Goal: Book appointment/travel/reservation

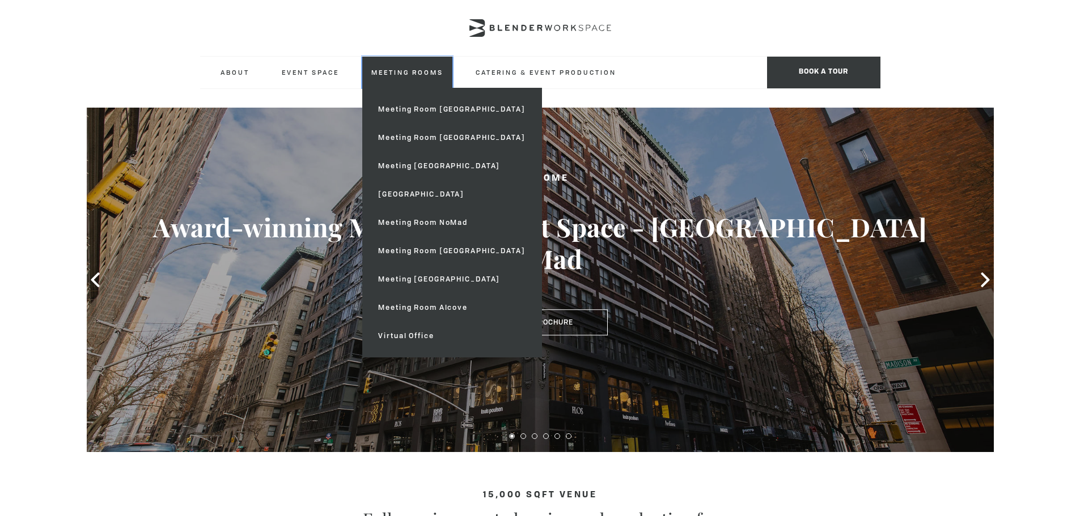
click at [417, 81] on link "Meeting Rooms" at bounding box center [407, 72] width 90 height 31
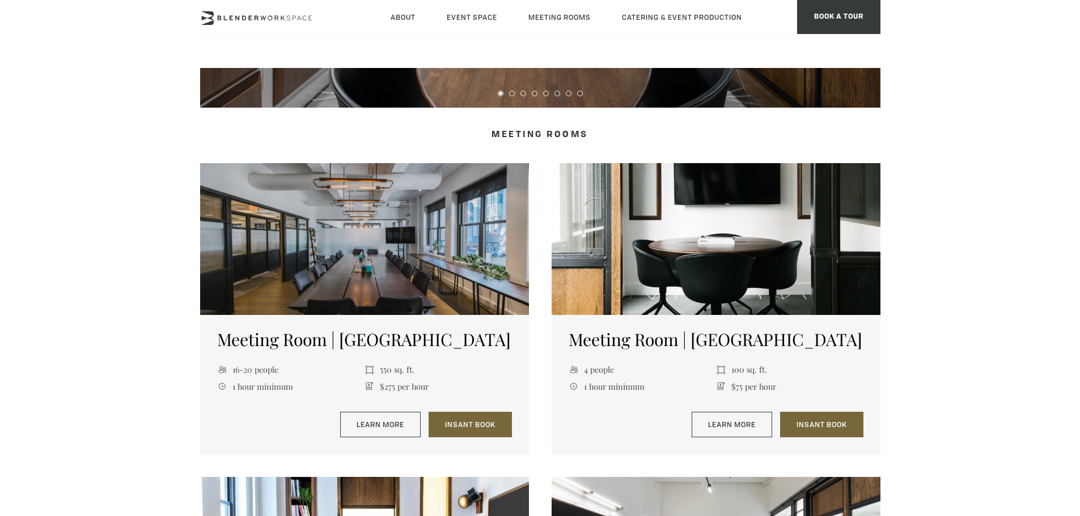
scroll to position [340, 0]
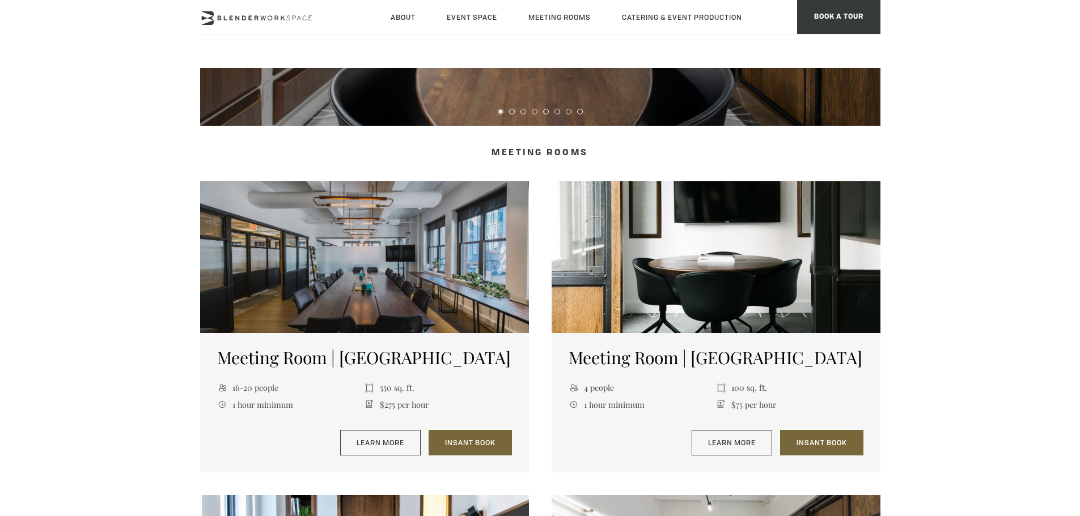
click at [283, 271] on div at bounding box center [364, 257] width 329 height 152
click at [397, 438] on link "Learn More" at bounding box center [380, 443] width 81 height 26
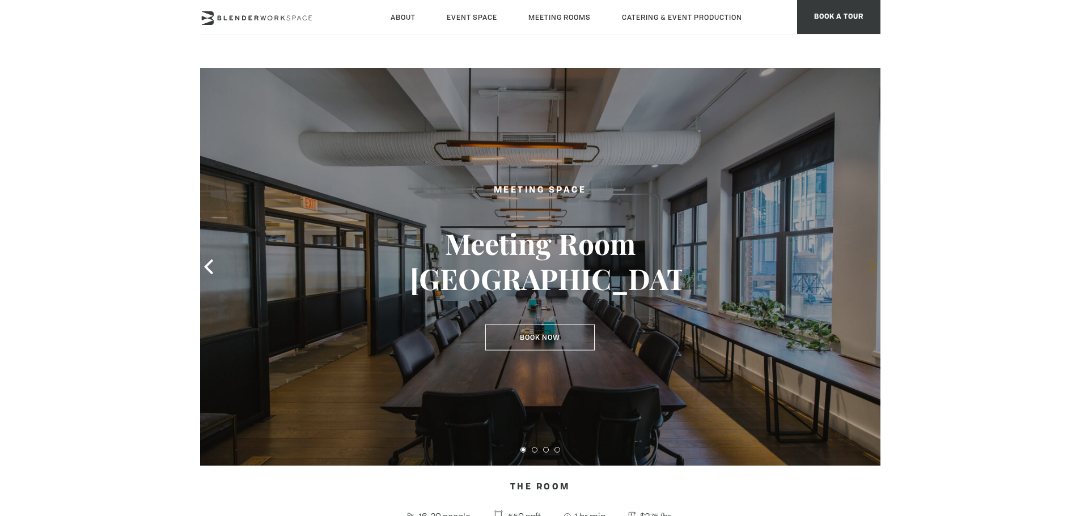
click at [874, 273] on icon at bounding box center [872, 267] width 15 height 15
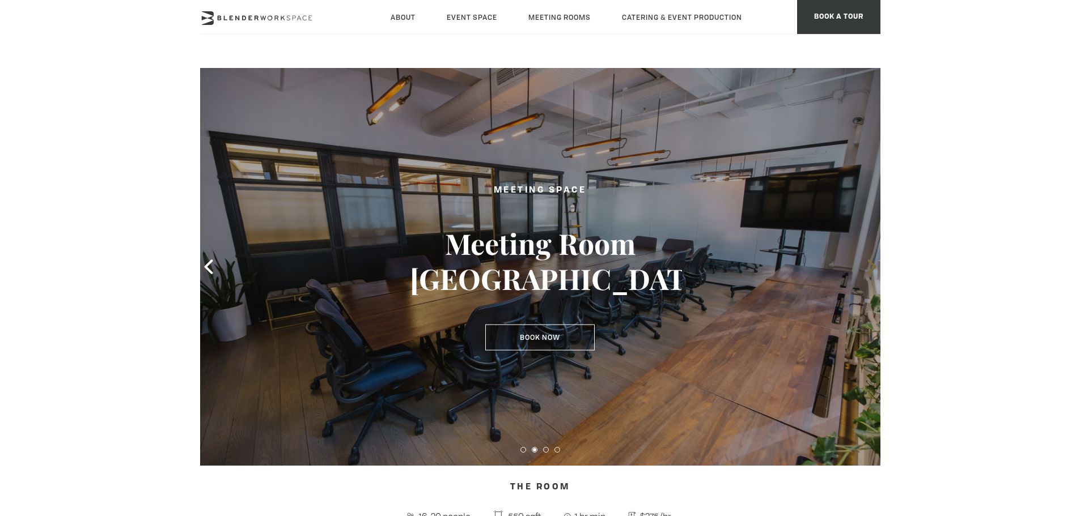
click at [874, 273] on icon at bounding box center [872, 267] width 15 height 15
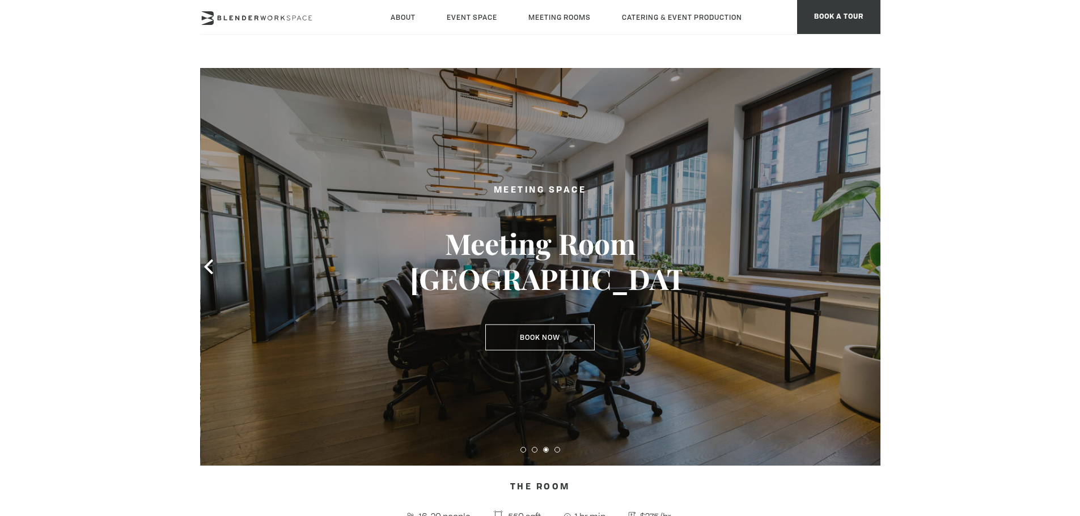
click at [874, 273] on icon at bounding box center [872, 267] width 15 height 15
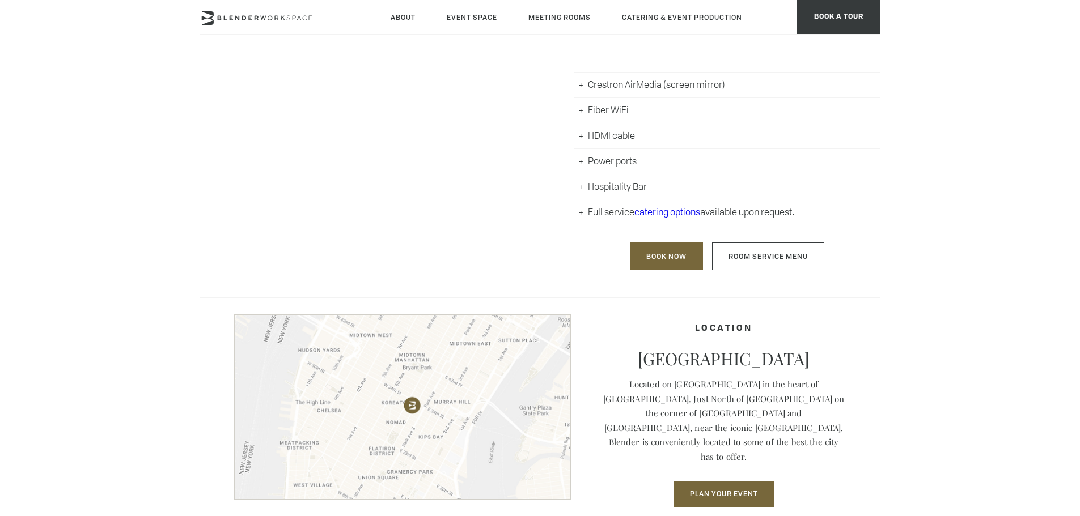
scroll to position [680, 0]
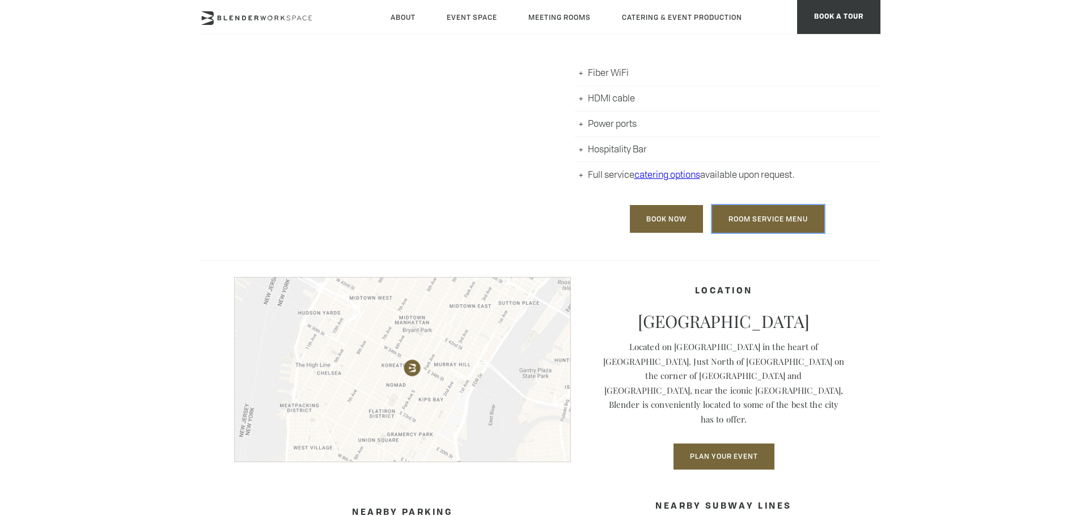
click at [778, 212] on link "Room Service Menu" at bounding box center [768, 219] width 112 height 28
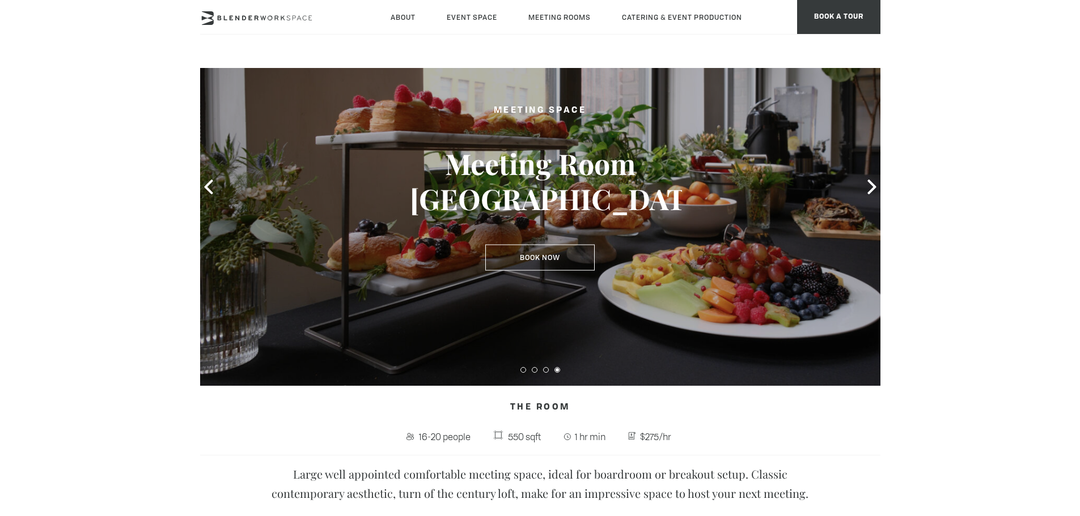
scroll to position [0, 0]
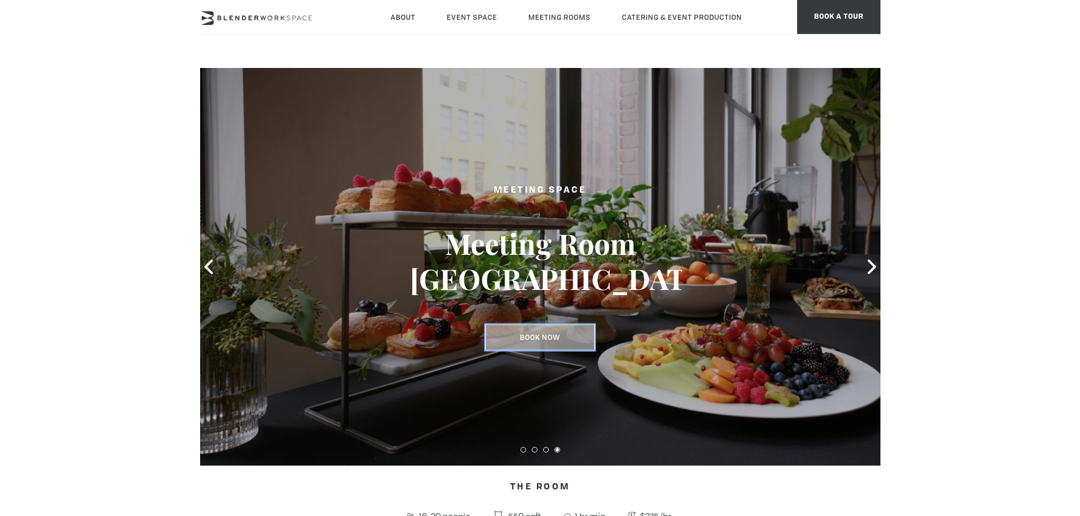
click at [574, 336] on link "Book Now" at bounding box center [539, 338] width 109 height 26
